Goal: Find specific page/section: Find specific page/section

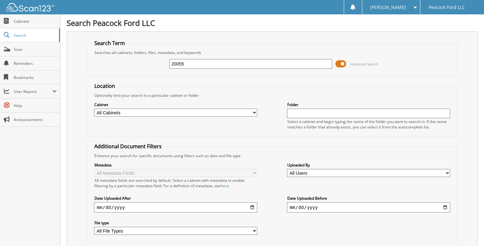
type input "20055"
drag, startPoint x: 204, startPoint y: 65, endPoint x: 157, endPoint y: 67, distance: 46.9
click at [157, 67] on div "20055 Advanced Search" at bounding box center [272, 63] width 362 height 17
click at [35, 19] on span "Cabinets" at bounding box center [35, 21] width 43 height 5
